Goal: Task Accomplishment & Management: Manage account settings

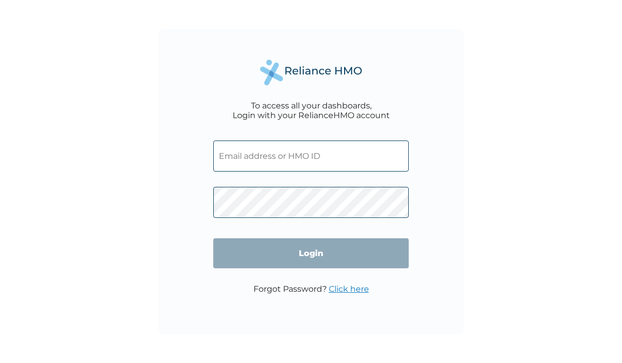
click at [247, 153] on input "text" at bounding box center [311, 156] width 196 height 31
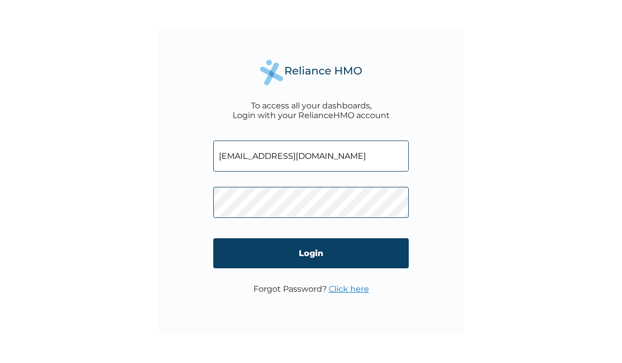
type input "antonioengineering@gmail.com"
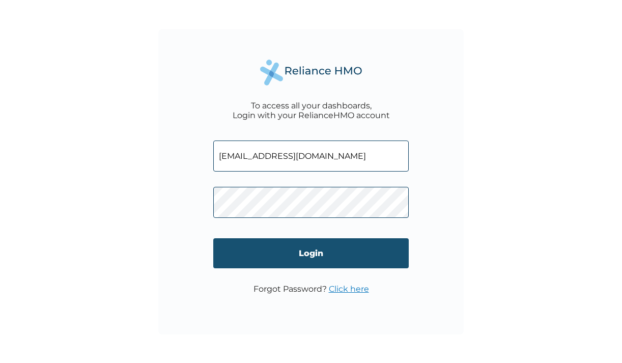
click at [287, 250] on input "Login" at bounding box center [311, 253] width 196 height 30
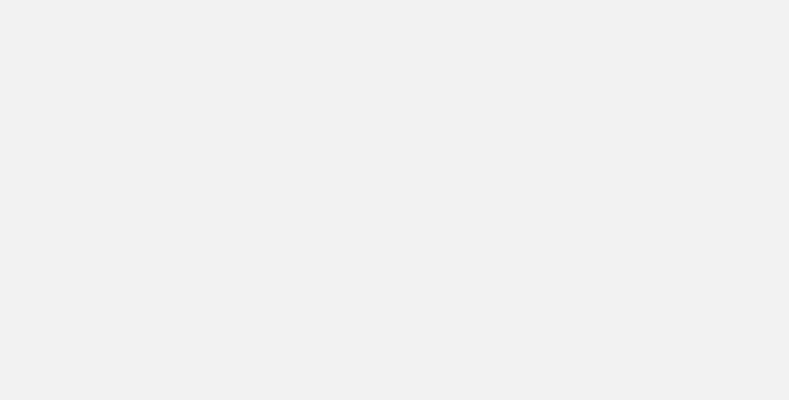
click at [391, 36] on div at bounding box center [394, 200] width 789 height 400
